Goal: Information Seeking & Learning: Learn about a topic

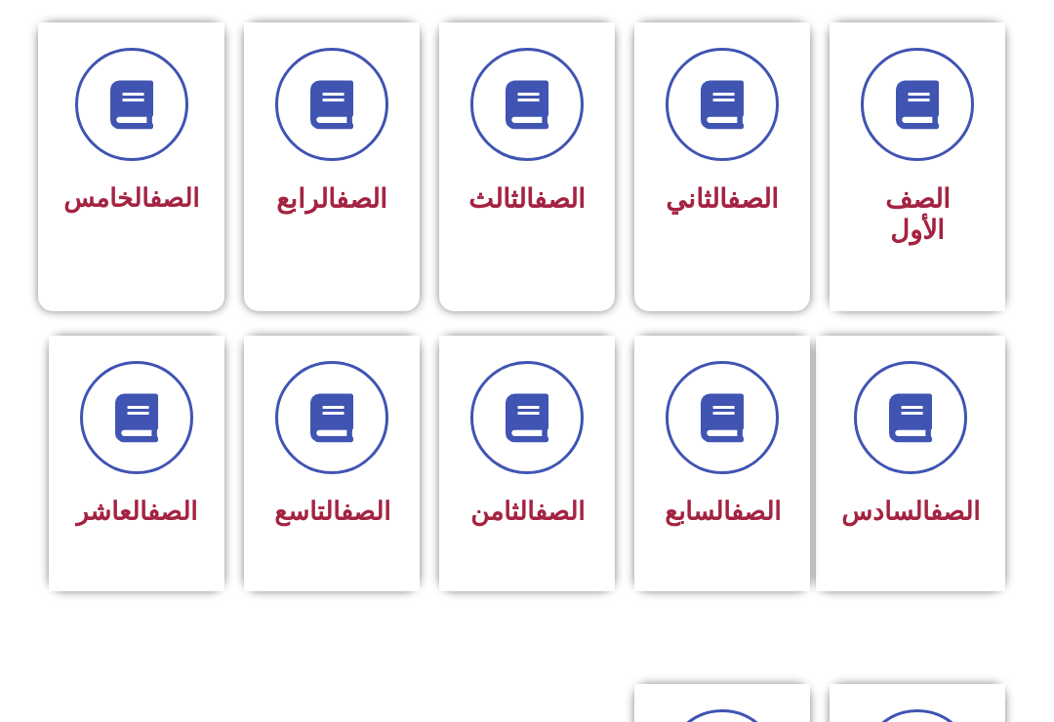
scroll to position [529, 0]
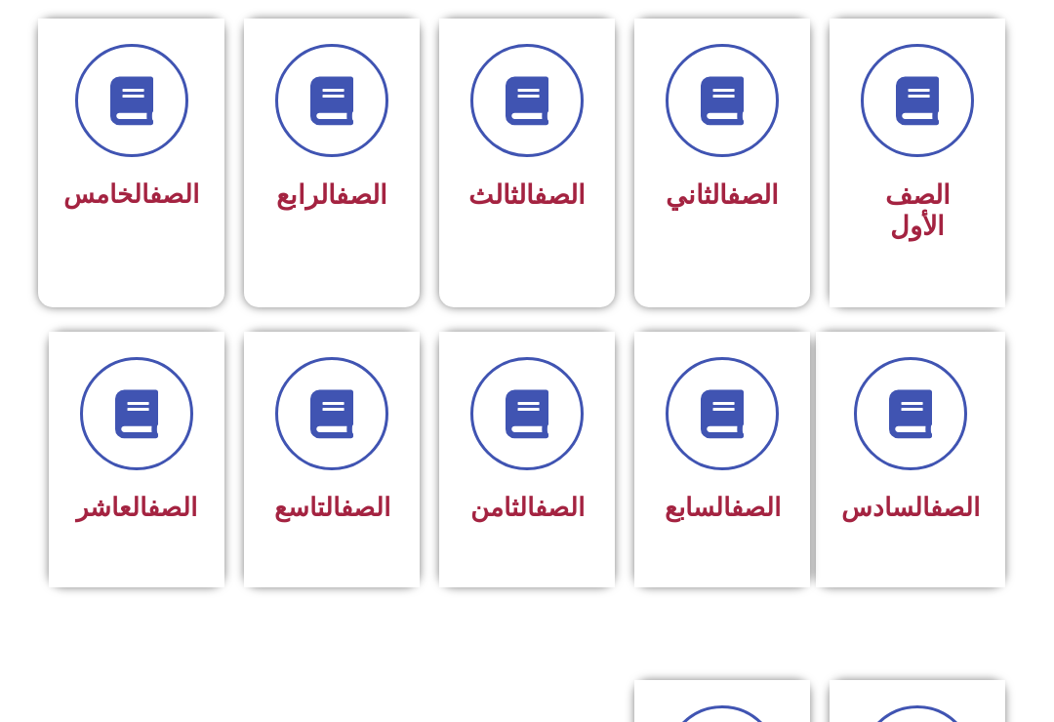
click at [338, 522] on span "الصف التاسع" at bounding box center [332, 507] width 116 height 29
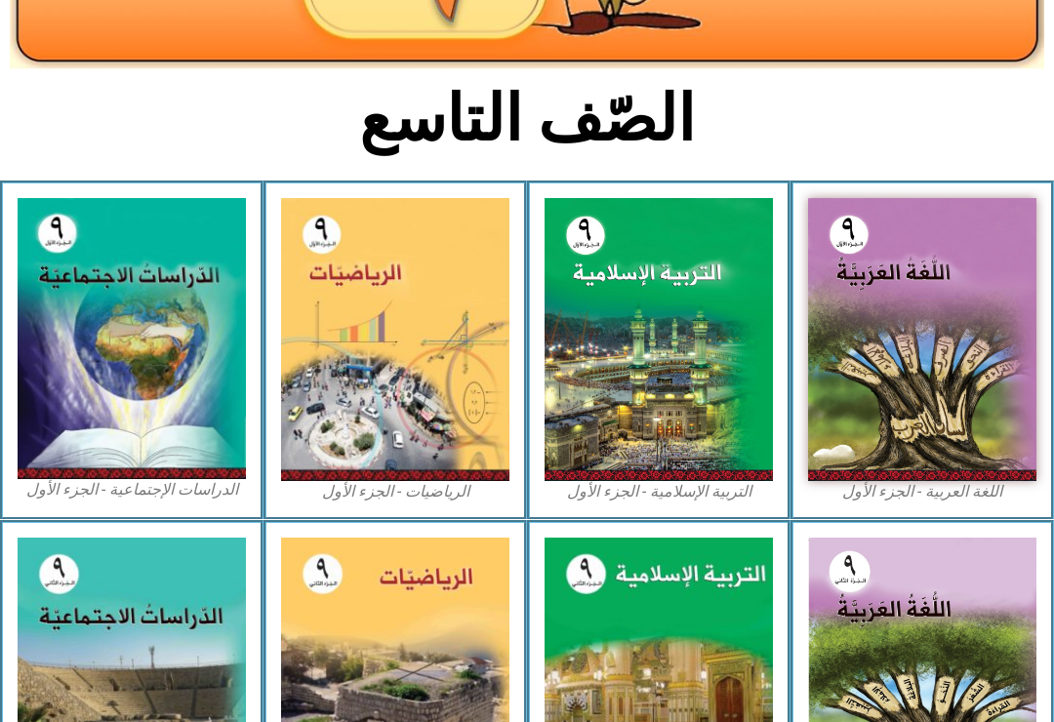
scroll to position [378, 0]
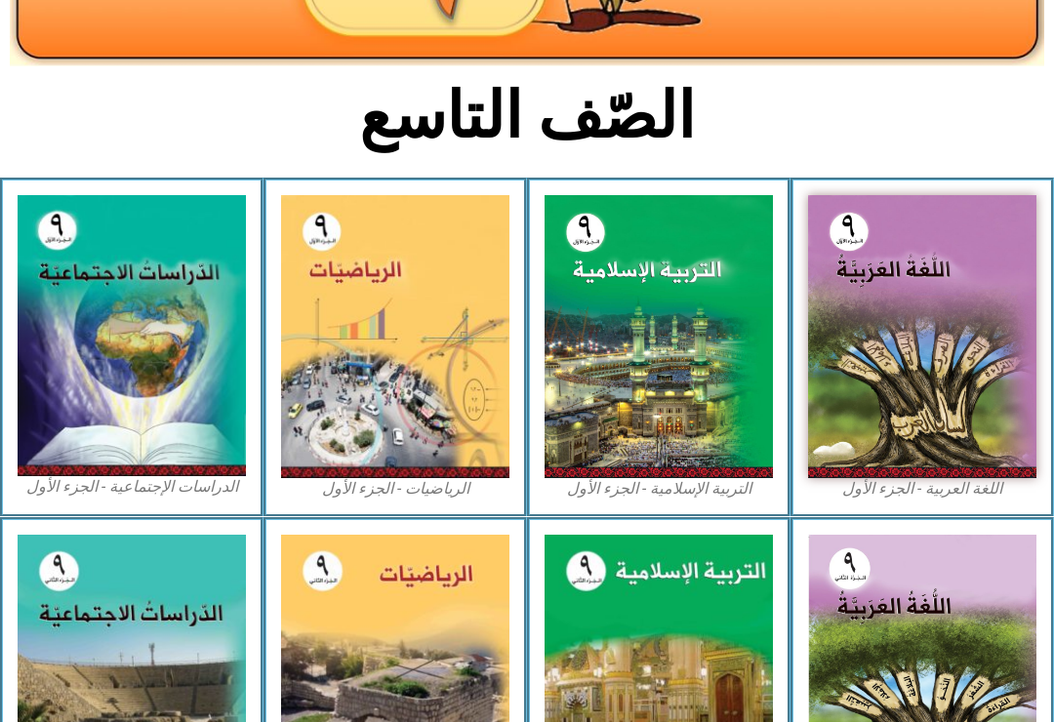
click at [422, 459] on img at bounding box center [395, 336] width 228 height 283
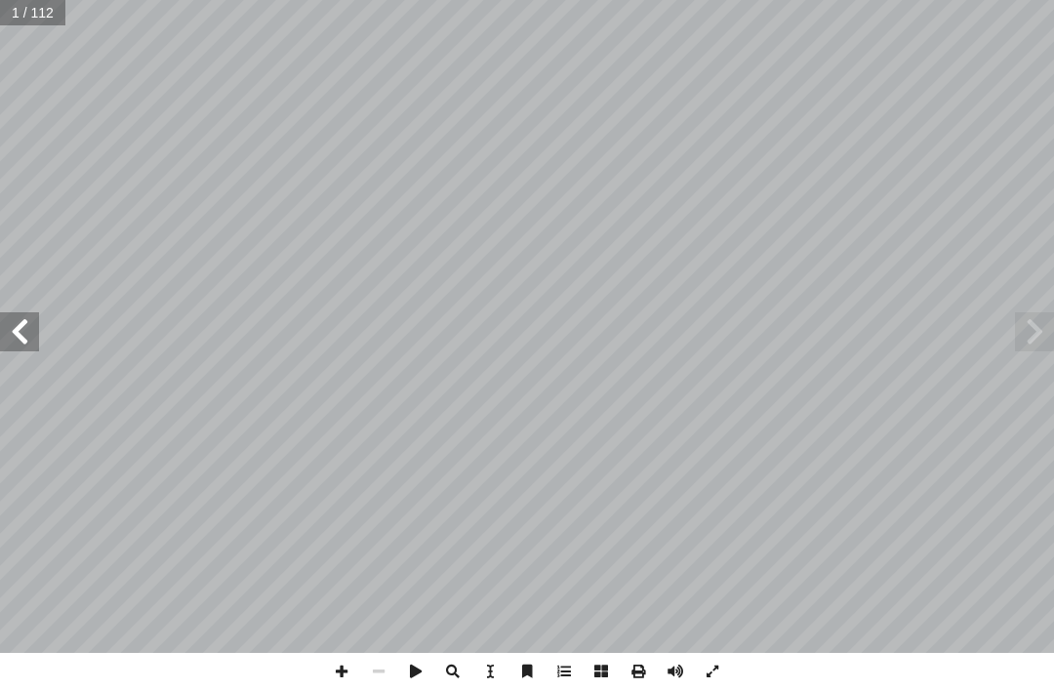
click at [18, 325] on span at bounding box center [19, 331] width 39 height 39
click at [26, 330] on span at bounding box center [19, 331] width 39 height 39
click at [32, 342] on span at bounding box center [19, 331] width 39 height 39
click at [36, 329] on span at bounding box center [19, 331] width 39 height 39
click at [13, 347] on span at bounding box center [19, 331] width 39 height 39
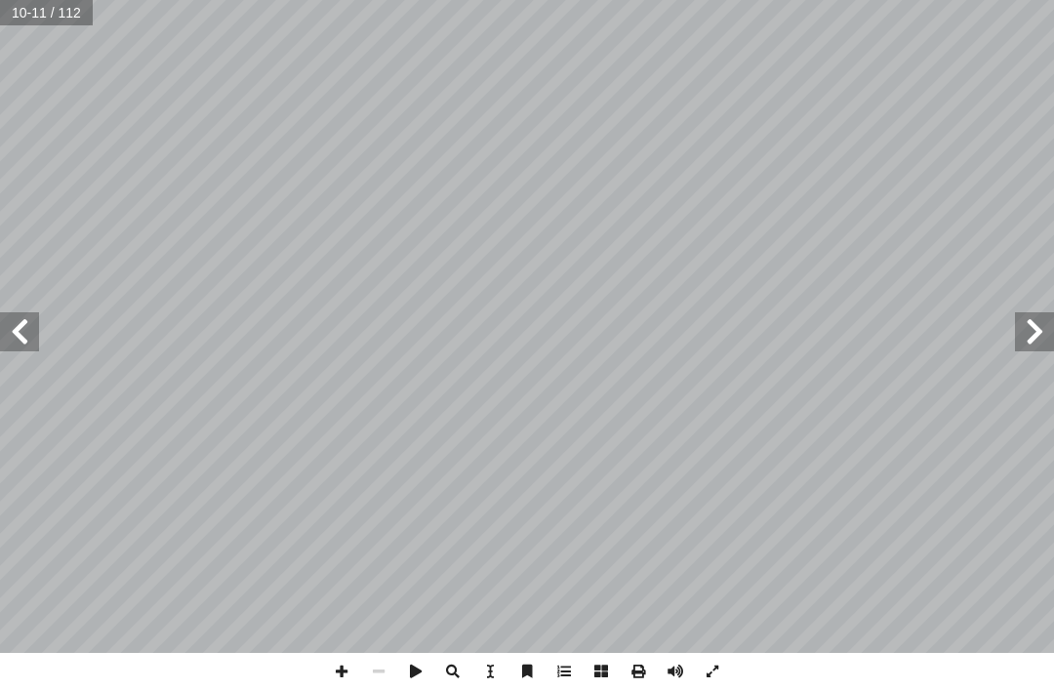
click at [14, 325] on span at bounding box center [19, 331] width 39 height 39
click at [24, 341] on span at bounding box center [19, 331] width 39 height 39
